Goal: Contribute content: Add original content to the website for others to see

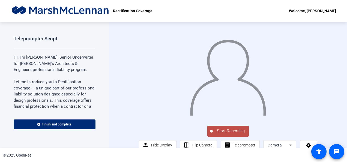
click at [331, 98] on div "Start Recording person Hide Overlay flip Flip Camera article Teleprompter Camera" at bounding box center [228, 85] width 238 height 127
click at [235, 134] on span "Start Recording" at bounding box center [231, 131] width 36 height 6
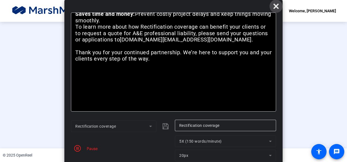
click at [277, 4] on icon at bounding box center [276, 6] width 7 height 7
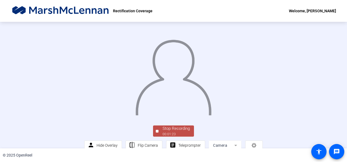
scroll to position [40, 0]
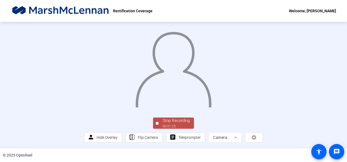
click at [175, 120] on div "Stop Recording" at bounding box center [176, 121] width 27 height 6
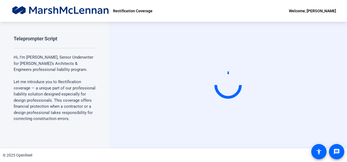
scroll to position [0, 0]
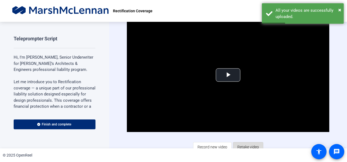
click at [251, 145] on span "Retake video" at bounding box center [249, 147] width 22 height 10
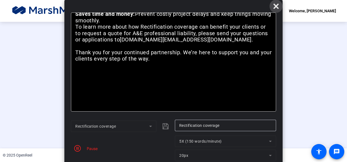
click at [276, 6] on icon at bounding box center [276, 6] width 5 height 5
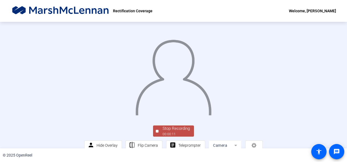
click at [334, 89] on div "Stop Recording 00:00:11 person Hide Overlay flip Flip Camera article Teleprompt…" at bounding box center [173, 85] width 347 height 127
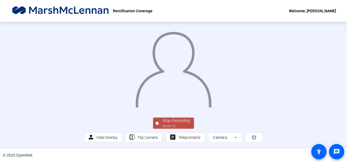
scroll to position [40, 0]
click at [179, 124] on div "00:00:14" at bounding box center [176, 126] width 27 height 5
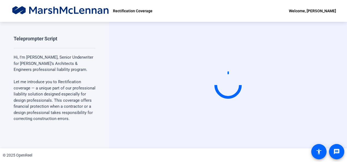
scroll to position [0, 0]
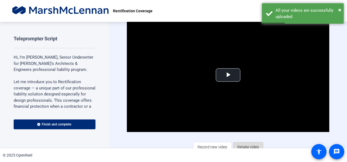
click at [242, 145] on span "Retake video" at bounding box center [249, 147] width 22 height 10
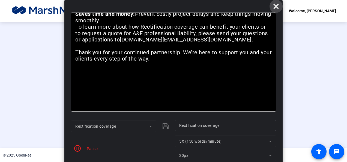
click at [278, 4] on icon at bounding box center [276, 6] width 5 height 5
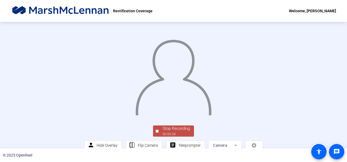
click at [336, 82] on div "Stop Recording 00:00:34 person Hide Overlay flip Flip Camera article Teleprompt…" at bounding box center [173, 85] width 347 height 127
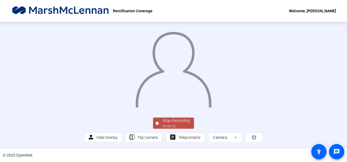
scroll to position [33, 0]
click at [174, 124] on div "Stop Recording" at bounding box center [176, 121] width 27 height 6
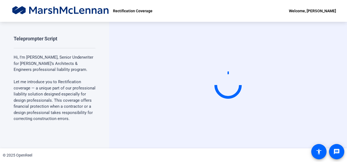
scroll to position [0, 0]
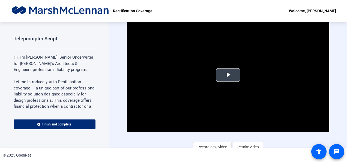
click at [228, 75] on span "Video Player" at bounding box center [228, 75] width 0 height 0
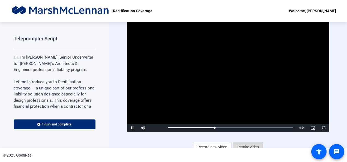
click at [247, 145] on span "Retake video" at bounding box center [249, 147] width 22 height 10
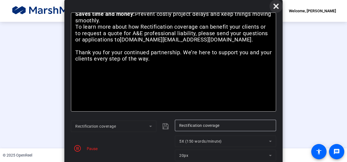
click at [275, 3] on icon at bounding box center [276, 6] width 7 height 7
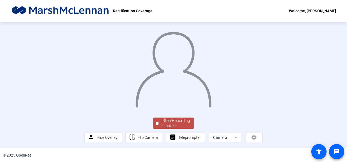
scroll to position [40, 0]
click at [176, 121] on div "Stop Recording" at bounding box center [176, 121] width 27 height 6
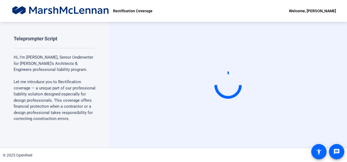
scroll to position [0, 0]
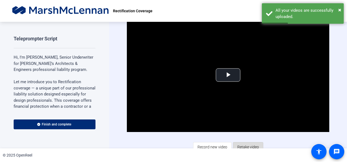
click at [245, 146] on span "Retake video" at bounding box center [249, 147] width 22 height 10
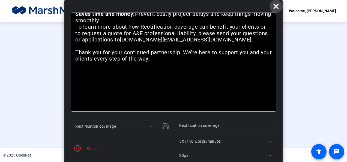
click at [277, 5] on icon at bounding box center [276, 6] width 5 height 5
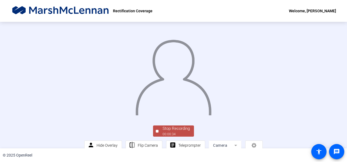
click at [331, 85] on div "Stop Recording 00:00:34 person Hide Overlay flip Flip Camera article Teleprompt…" at bounding box center [173, 85] width 347 height 127
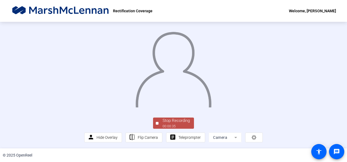
scroll to position [40, 0]
click at [171, 122] on div "Stop Recording" at bounding box center [176, 121] width 27 height 6
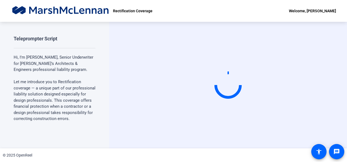
scroll to position [0, 0]
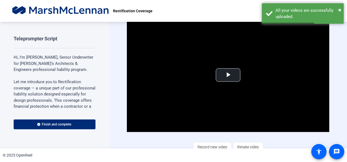
click at [339, 72] on div "Video Player is loading. Play Video Play Mute Current Time 0:00 / Duration 0:37…" at bounding box center [228, 85] width 238 height 127
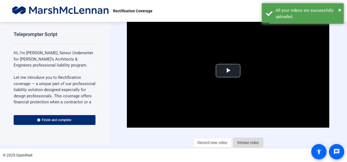
click at [252, 141] on span "Retake video" at bounding box center [249, 143] width 22 height 10
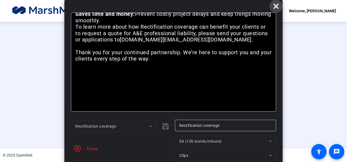
click at [276, 8] on icon at bounding box center [276, 6] width 7 height 7
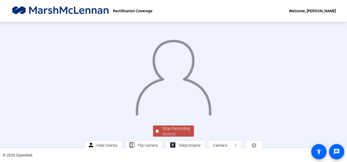
click at [322, 61] on div "Stop Recording 00:00:42 person Hide Overlay flip Flip Camera article Teleprompt…" at bounding box center [173, 85] width 347 height 127
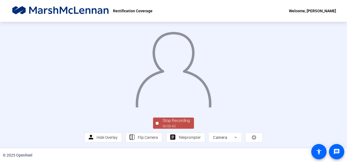
scroll to position [40, 0]
click at [174, 120] on div "Stop Recording" at bounding box center [176, 121] width 27 height 6
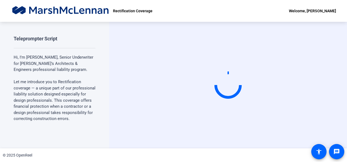
scroll to position [0, 0]
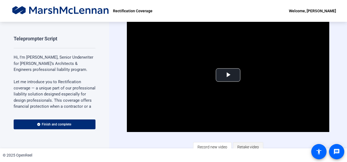
click at [250, 144] on span "Retake video" at bounding box center [249, 147] width 22 height 10
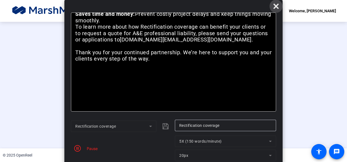
click at [279, 6] on icon at bounding box center [276, 6] width 7 height 7
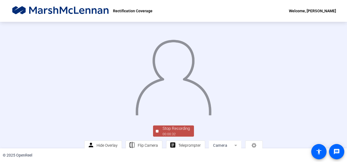
click at [329, 72] on div "Stop Recording 00:00:32 person Hide Overlay flip Flip Camera article Teleprompt…" at bounding box center [173, 85] width 347 height 127
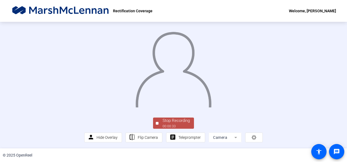
scroll to position [40, 0]
click at [180, 123] on div "Stop Recording" at bounding box center [176, 121] width 27 height 6
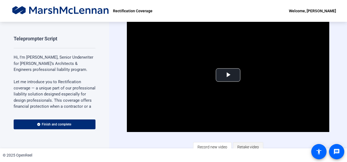
click at [248, 145] on span "Retake video" at bounding box center [249, 147] width 22 height 10
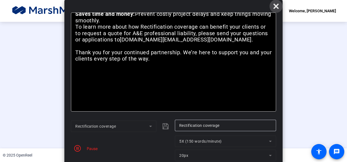
click at [276, 8] on icon at bounding box center [276, 6] width 7 height 7
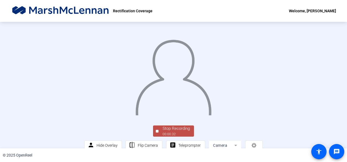
click at [330, 74] on div "Stop Recording 00:00:32 person Hide Overlay flip Flip Camera article Teleprompt…" at bounding box center [173, 85] width 347 height 127
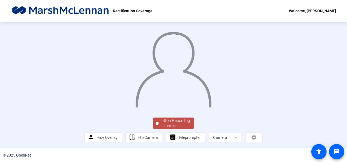
scroll to position [40, 0]
click at [170, 121] on div "Stop Recording" at bounding box center [176, 121] width 27 height 6
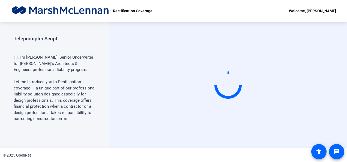
scroll to position [0, 0]
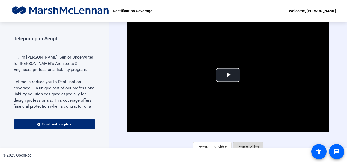
click at [244, 144] on span "Retake video" at bounding box center [249, 147] width 22 height 10
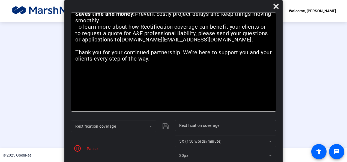
click at [263, 121] on div at bounding box center [173, 70] width 179 height 100
click at [263, 95] on div at bounding box center [173, 70] width 179 height 100
click at [83, 149] on span "button" at bounding box center [77, 148] width 13 height 13
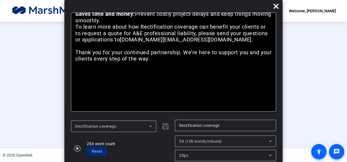
click at [263, 68] on div at bounding box center [173, 70] width 179 height 100
click at [280, 4] on span at bounding box center [276, 6] width 13 height 13
click at [275, 5] on icon at bounding box center [276, 6] width 5 height 5
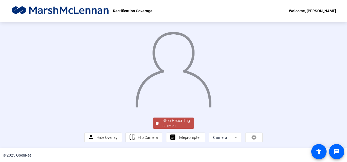
click at [169, 124] on div "Stop Recording" at bounding box center [176, 121] width 27 height 6
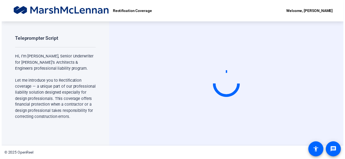
scroll to position [0, 0]
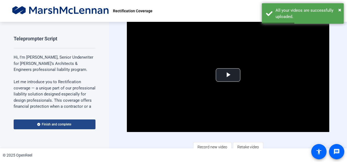
click at [67, 125] on span "Finish and complete" at bounding box center [56, 124] width 29 height 4
